Goal: Register for event/course

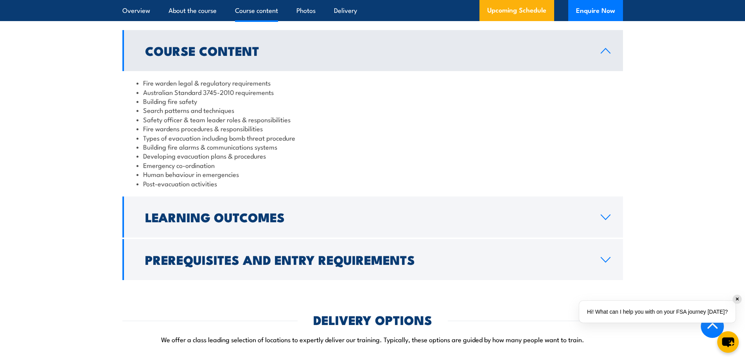
scroll to position [743, 0]
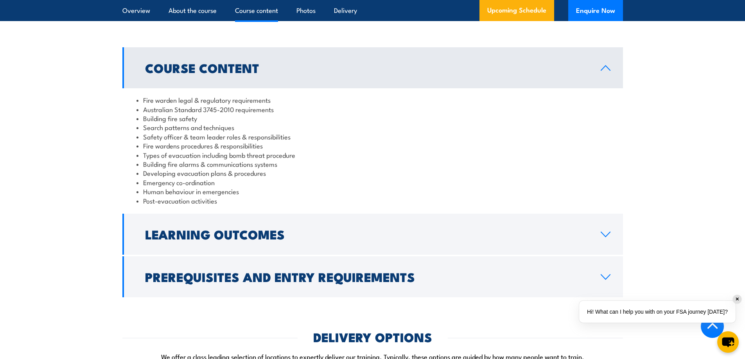
click at [600, 280] on icon at bounding box center [605, 277] width 11 height 6
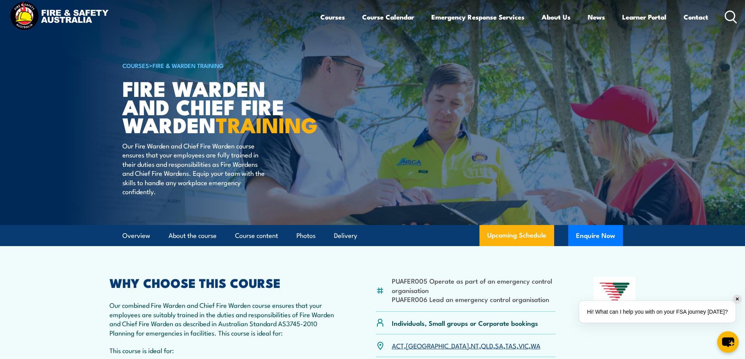
scroll to position [0, 0]
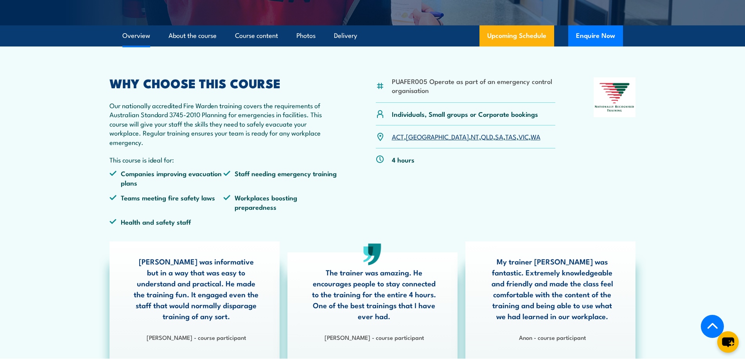
scroll to position [195, 0]
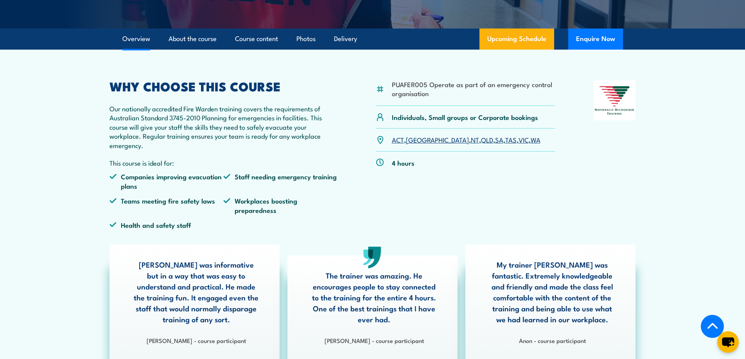
click at [481, 141] on link "QLD" at bounding box center [487, 139] width 12 height 9
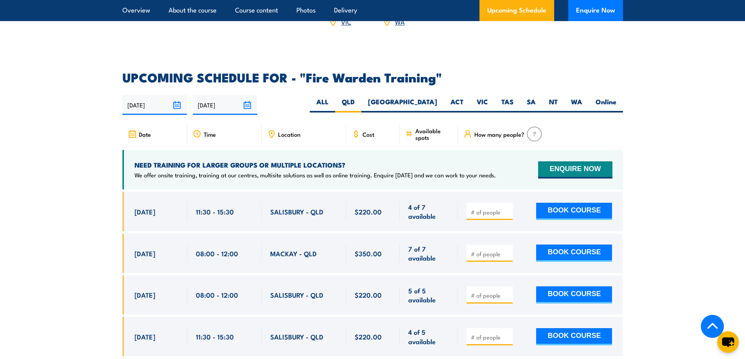
scroll to position [1415, 0]
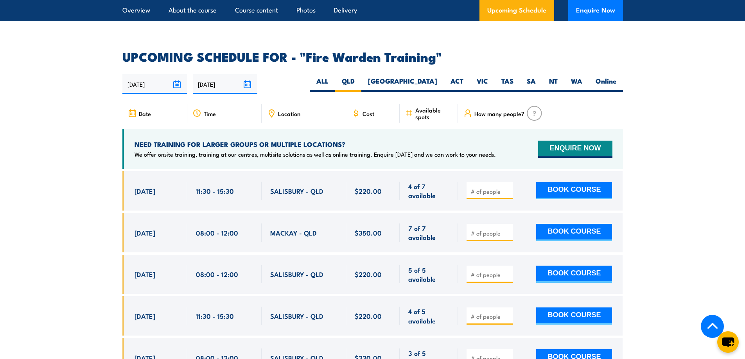
click at [604, 77] on label "Online" at bounding box center [606, 84] width 34 height 15
click at [616, 77] on input "Online" at bounding box center [618, 79] width 5 height 5
radio input "true"
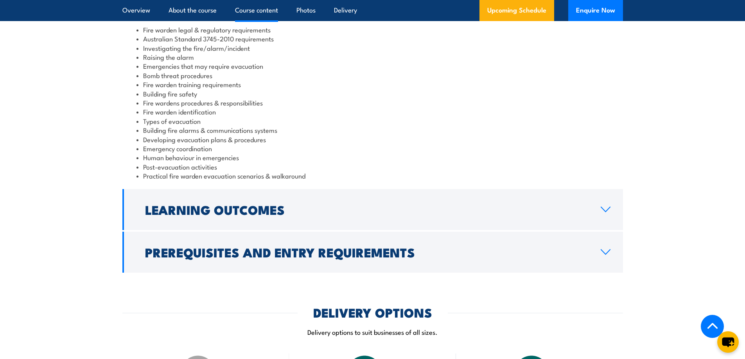
scroll to position [828, 0]
